Goal: Task Accomplishment & Management: Manage account settings

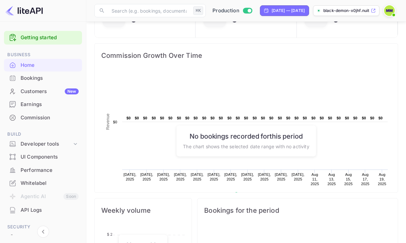
scroll to position [3, 0]
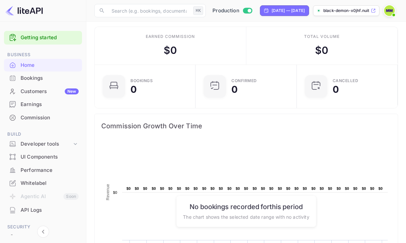
click at [44, 159] on div "UI Components" at bounding box center [50, 157] width 58 height 8
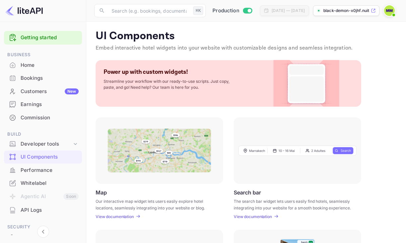
click at [174, 158] on img at bounding box center [159, 150] width 104 height 44
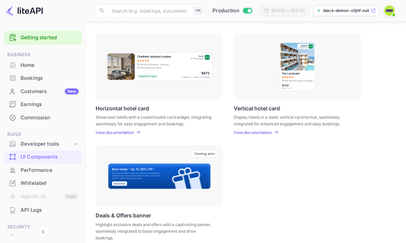
scroll to position [204, 0]
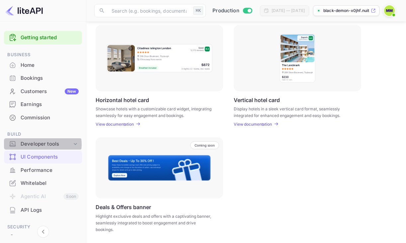
click at [41, 144] on div "Developer tools" at bounding box center [46, 144] width 51 height 8
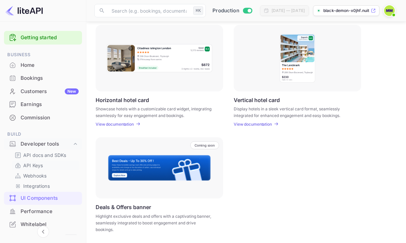
click at [39, 163] on p "API Keys" at bounding box center [33, 165] width 20 height 7
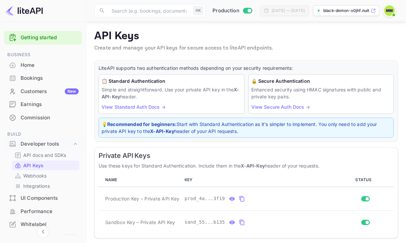
scroll to position [27, 0]
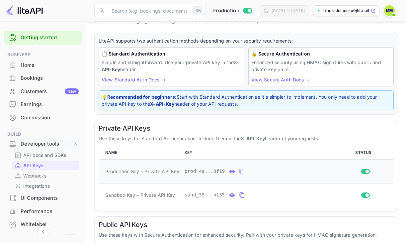
click at [232, 166] on button "private api keys table" at bounding box center [232, 171] width 9 height 11
click at [103, 170] on td "Production Key – Private API Key" at bounding box center [140, 171] width 83 height 24
drag, startPoint x: 99, startPoint y: 128, endPoint x: 168, endPoint y: 127, distance: 69.3
click at [168, 127] on h6 "Private API Keys" at bounding box center [246, 128] width 295 height 8
copy h6 "Private API Keys"
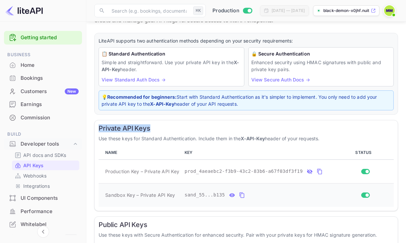
scroll to position [97, 0]
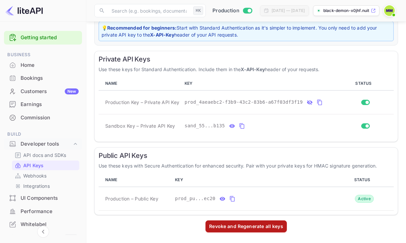
click at [237, 226] on div "Revoke and Regenerate all keys" at bounding box center [246, 225] width 74 height 7
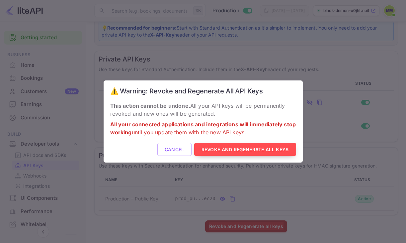
click at [246, 149] on button "Revoke and Regenerate All Keys" at bounding box center [245, 149] width 102 height 13
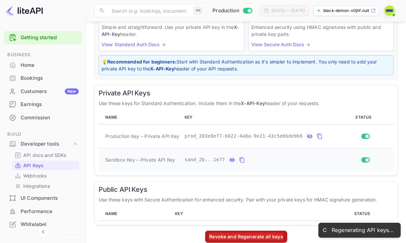
scroll to position [62, 0]
click at [229, 159] on icon "private api keys table" at bounding box center [232, 160] width 6 height 8
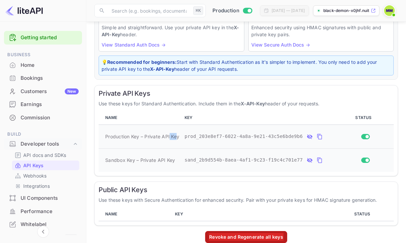
drag, startPoint x: 176, startPoint y: 136, endPoint x: 162, endPoint y: 137, distance: 14.3
click at [162, 137] on span "Production Key – Private API Key" at bounding box center [142, 136] width 74 height 7
click at [178, 137] on span "Production Key – Private API Key" at bounding box center [142, 136] width 74 height 7
drag, startPoint x: 180, startPoint y: 137, endPoint x: 103, endPoint y: 139, distance: 77.3
click at [103, 139] on td "Production Key – Private API Key" at bounding box center [140, 136] width 83 height 24
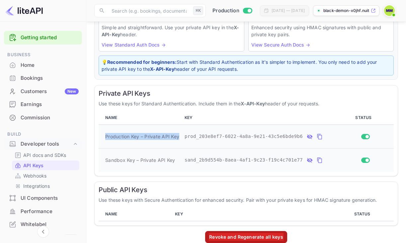
copy span "Production Key – Private API Key"
click at [320, 136] on icon "private api keys table" at bounding box center [319, 136] width 6 height 8
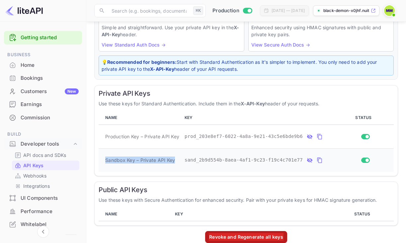
drag, startPoint x: 177, startPoint y: 160, endPoint x: 103, endPoint y: 161, distance: 74.3
click at [103, 161] on td "Sandbox Key – Private API Key" at bounding box center [140, 160] width 83 height 24
copy span "Sandbox Key – Private API Key"
click at [318, 162] on icon "private api keys table" at bounding box center [319, 160] width 5 height 6
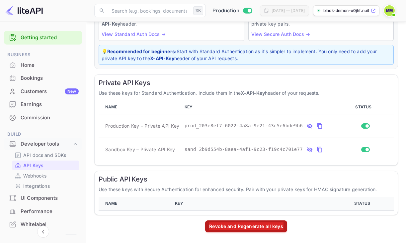
click at [360, 202] on th "STATUS" at bounding box center [363, 203] width 59 height 14
click at [124, 202] on th "NAME" at bounding box center [136, 203] width 74 height 14
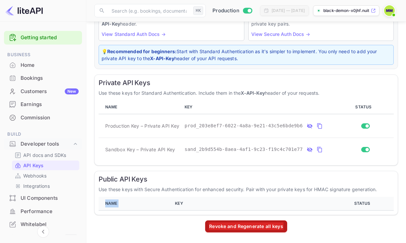
click at [124, 202] on th "NAME" at bounding box center [136, 203] width 74 height 14
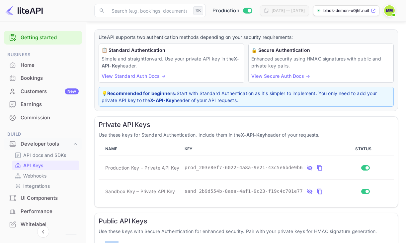
scroll to position [9, 0]
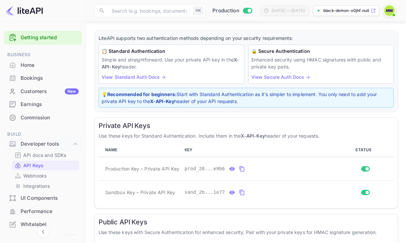
scroll to position [73, 0]
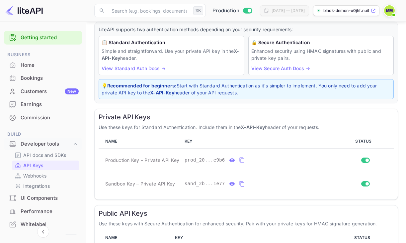
scroll to position [73, 0]
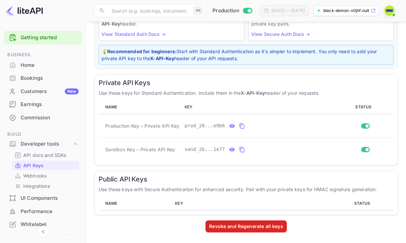
click at [43, 190] on div "API docs and SDKs API Keys Webhooks Integrations" at bounding box center [43, 170] width 78 height 41
click at [42, 195] on div "UI Components" at bounding box center [50, 198] width 58 height 8
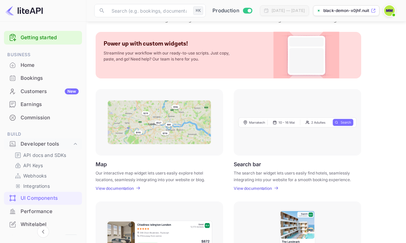
scroll to position [30, 0]
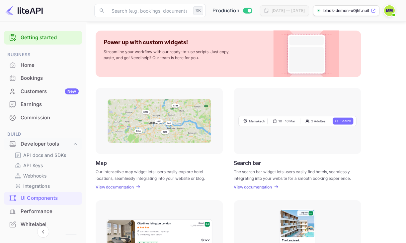
click at [123, 183] on div "Map Our interactive map widget lets users easily explore hotel locations, seaml…" at bounding box center [159, 174] width 127 height 30
click at [121, 187] on p "View documentation" at bounding box center [115, 186] width 38 height 5
